Goal: Share content: Share content

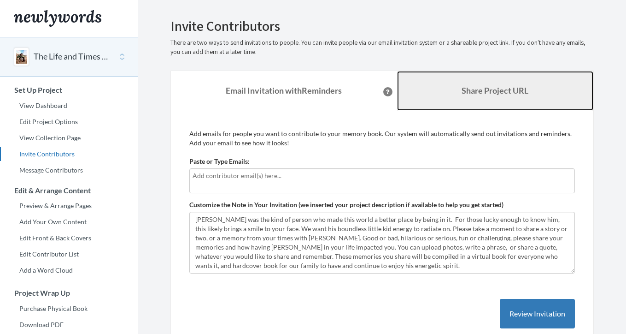
click at [479, 94] on b "Share Project URL" at bounding box center [495, 90] width 67 height 10
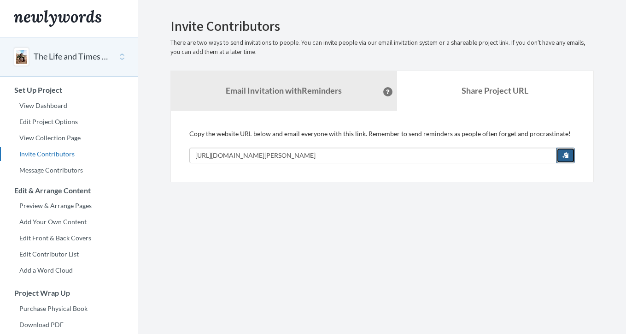
click at [563, 153] on span "button" at bounding box center [566, 155] width 6 height 6
click at [70, 57] on button "The Life and Times of [PERSON_NAME]" at bounding box center [71, 57] width 75 height 12
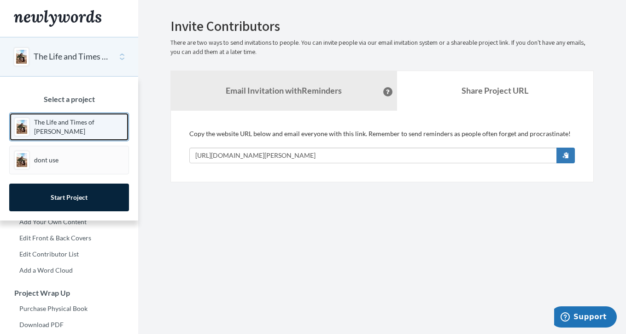
click at [75, 131] on p "The Life and Times of [PERSON_NAME]" at bounding box center [79, 126] width 90 height 18
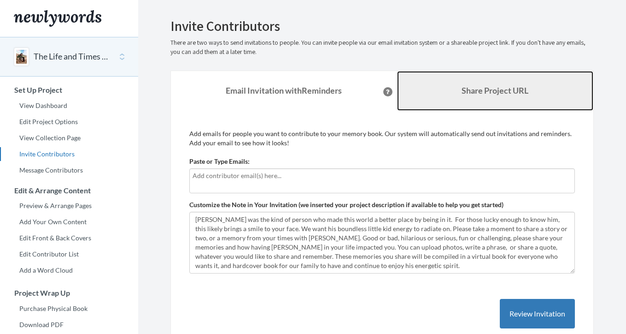
click at [467, 88] on b "Share Project URL" at bounding box center [495, 90] width 67 height 10
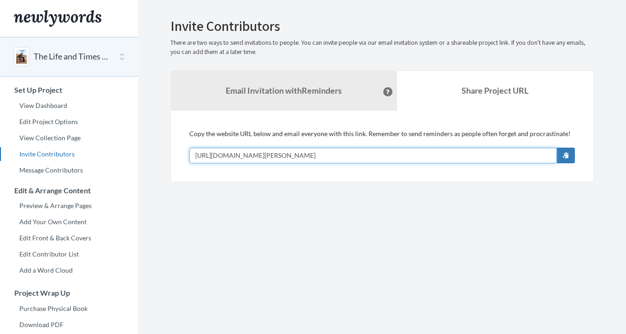
click at [430, 159] on input "[URL][DOMAIN_NAME][PERSON_NAME]" at bounding box center [373, 155] width 368 height 16
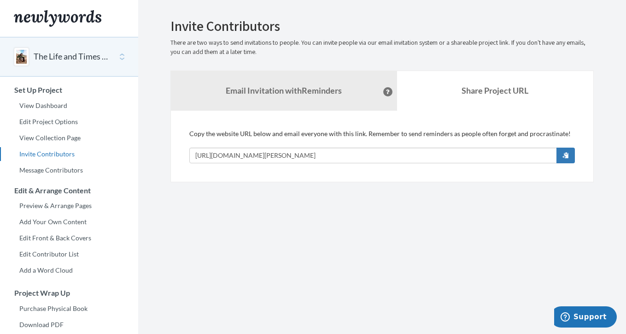
click at [346, 6] on section "Emails have been sent! Invite Contributors There are two ways to send invitatio…" at bounding box center [382, 229] width 488 height 458
